Goal: Transaction & Acquisition: Purchase product/service

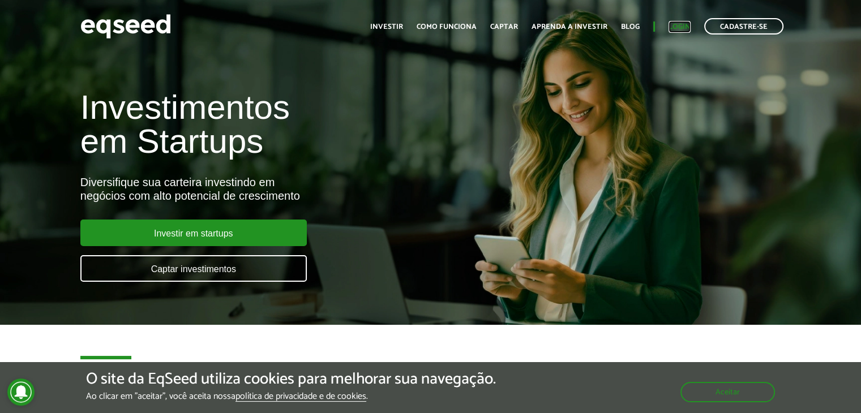
click at [677, 24] on link "Login" at bounding box center [680, 26] width 22 height 7
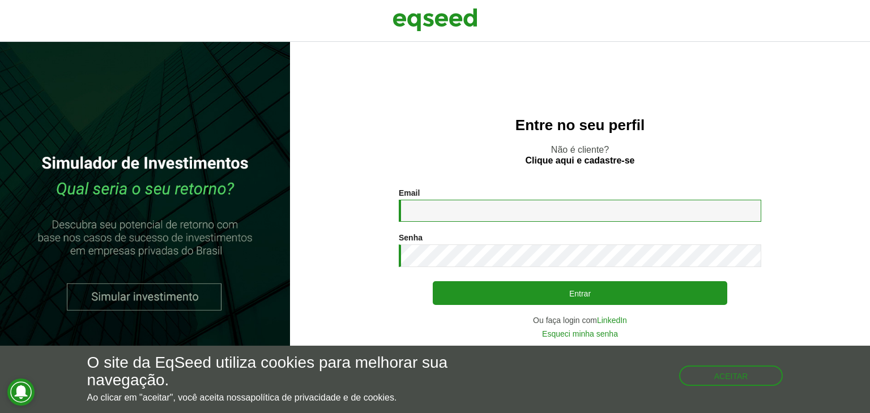
click at [435, 214] on input "Email *" at bounding box center [580, 211] width 362 height 22
type input "**********"
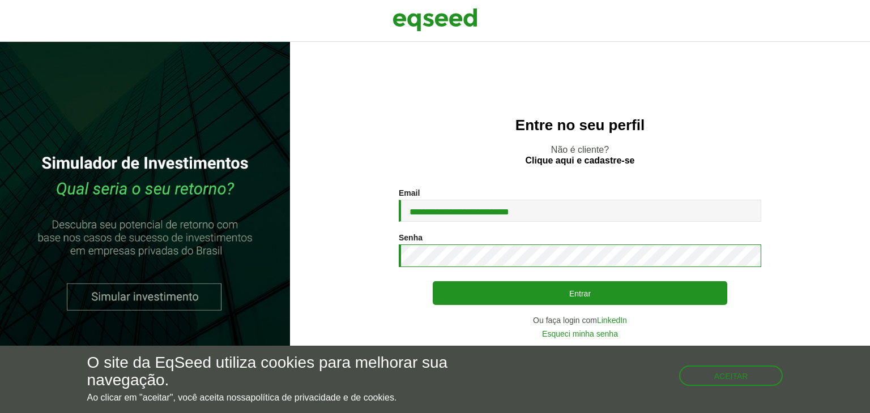
click at [433, 281] on button "Entrar" at bounding box center [580, 293] width 295 height 24
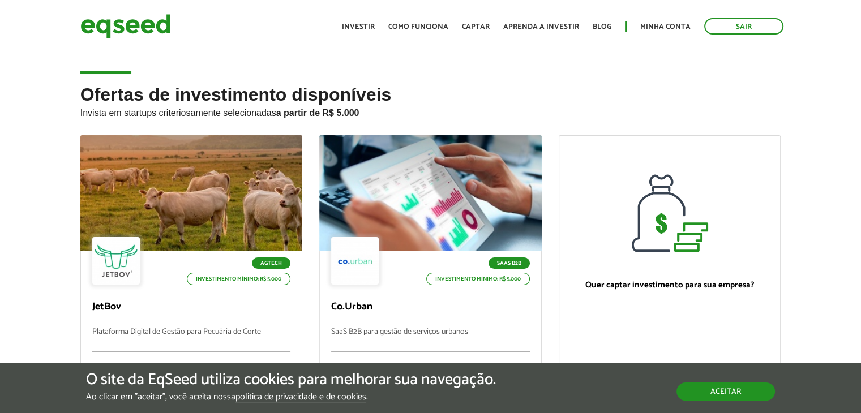
click at [709, 393] on button "Aceitar" at bounding box center [726, 392] width 99 height 18
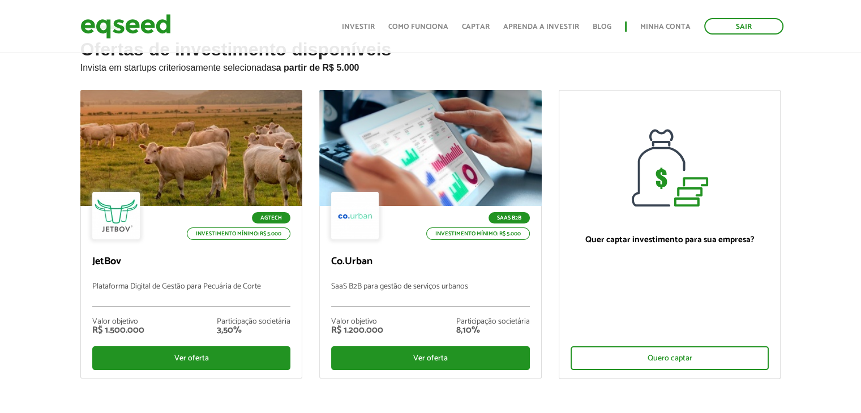
scroll to position [45, 0]
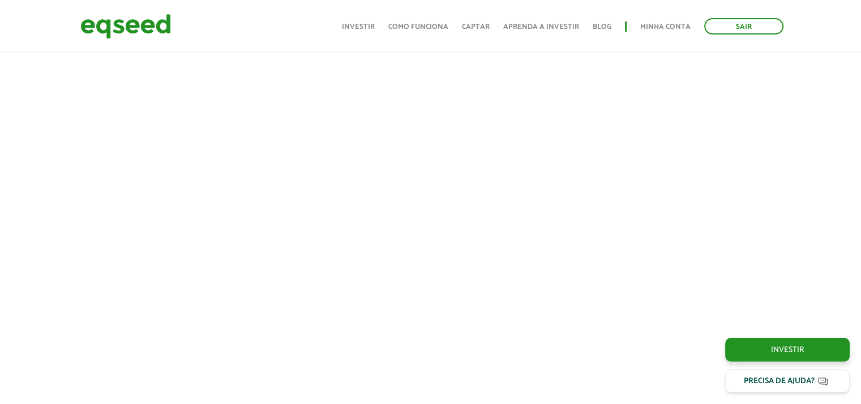
scroll to position [408, 0]
click at [794, 222] on div at bounding box center [430, 195] width 861 height 386
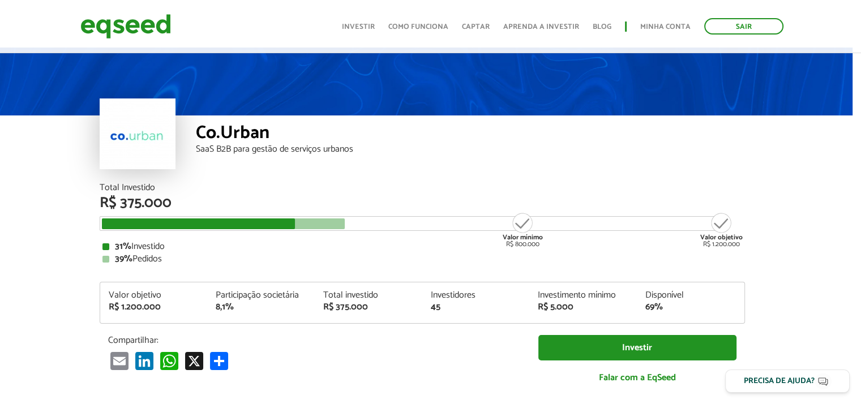
scroll to position [0, 8]
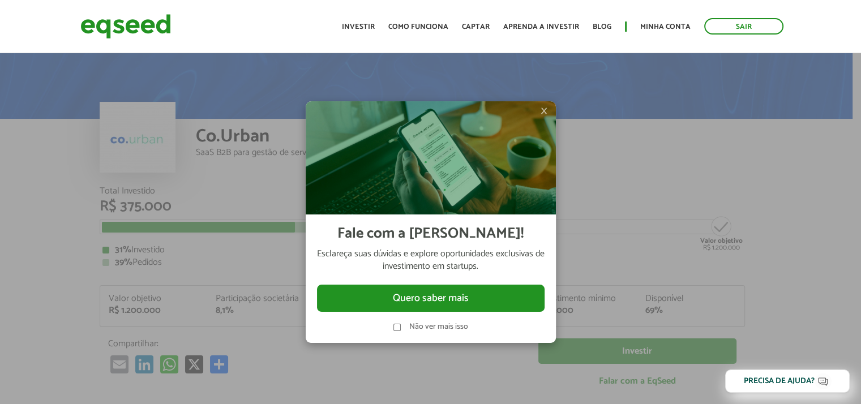
click at [543, 112] on span "×" at bounding box center [544, 111] width 7 height 14
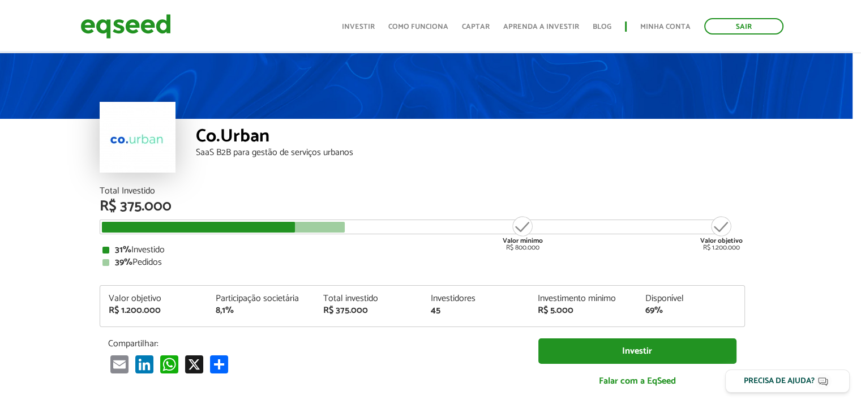
scroll to position [23, 8]
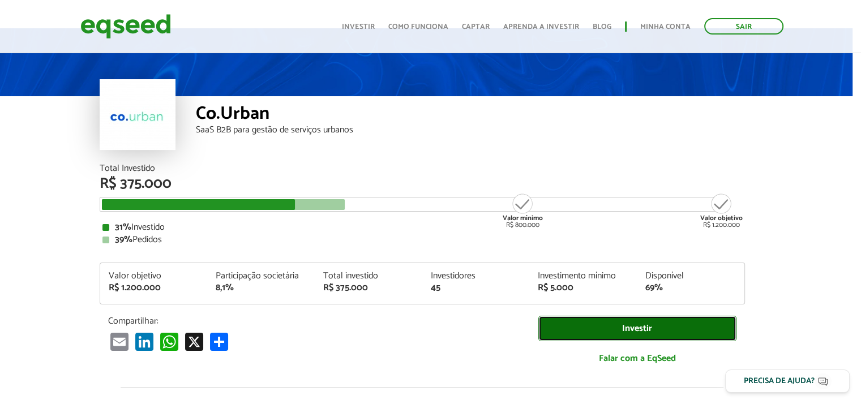
click at [614, 329] on link "Investir" at bounding box center [638, 328] width 198 height 25
click at [593, 329] on link "Investir" at bounding box center [638, 328] width 198 height 25
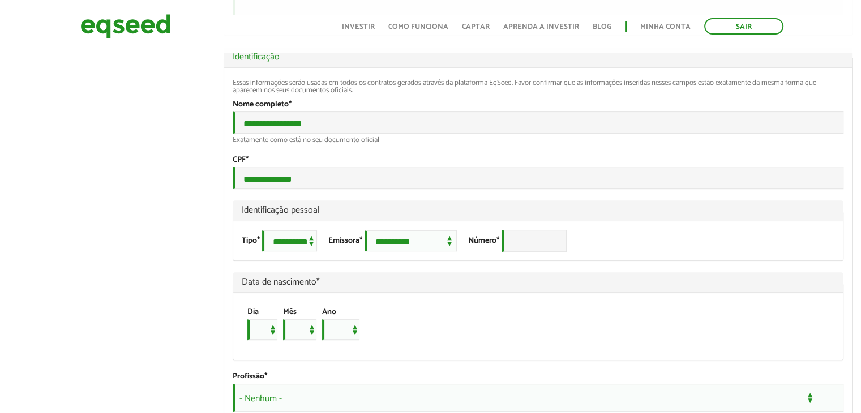
scroll to position [686, 0]
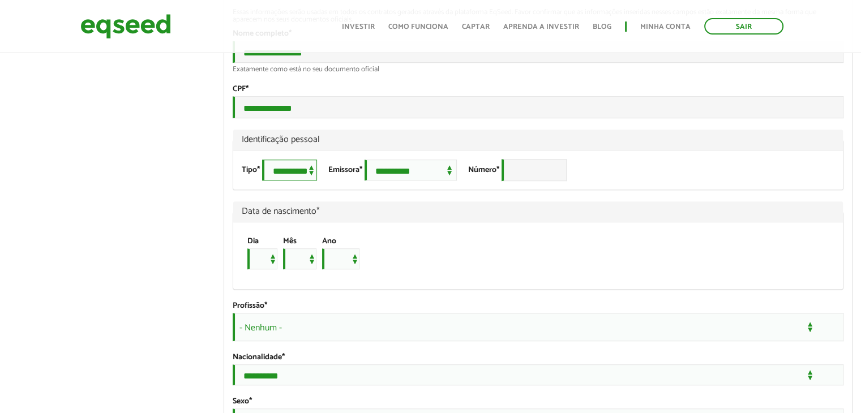
click at [290, 181] on select "**********" at bounding box center [289, 170] width 55 height 21
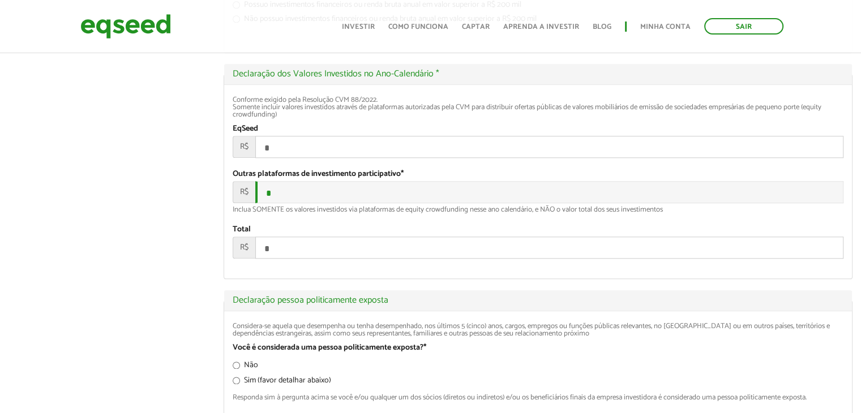
scroll to position [1307, 0]
click at [300, 157] on input "*" at bounding box center [549, 146] width 588 height 22
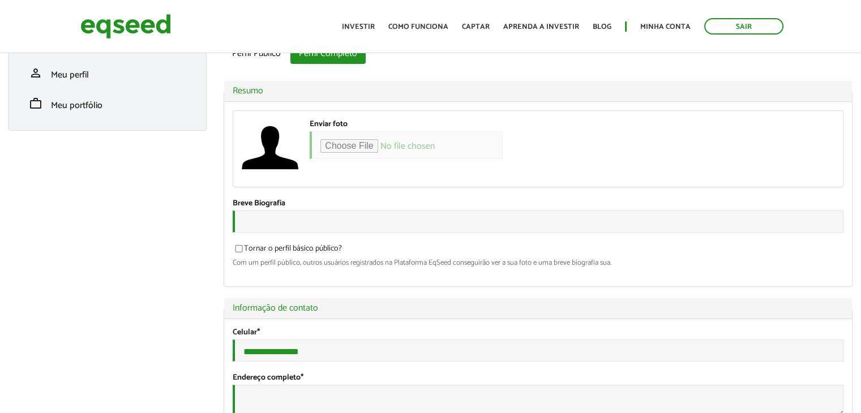
scroll to position [0, 0]
